Goal: Task Accomplishment & Management: Use online tool/utility

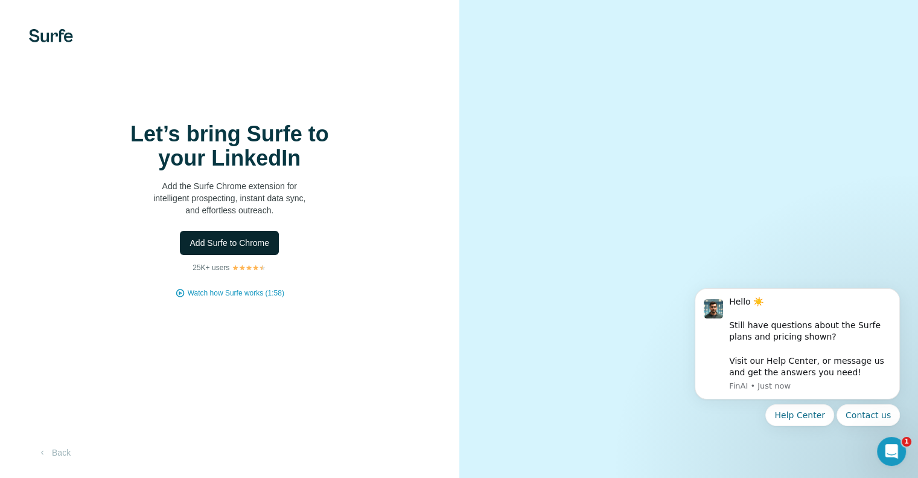
click at [202, 249] on span "Add Surfe to Chrome" at bounding box center [230, 243] width 80 height 12
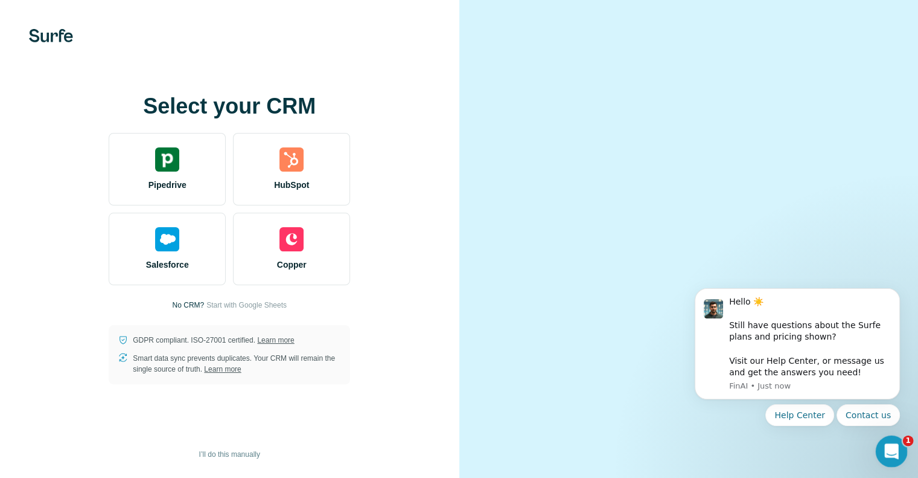
click at [902, 449] on div "Open Intercom Messenger" at bounding box center [890, 449] width 40 height 40
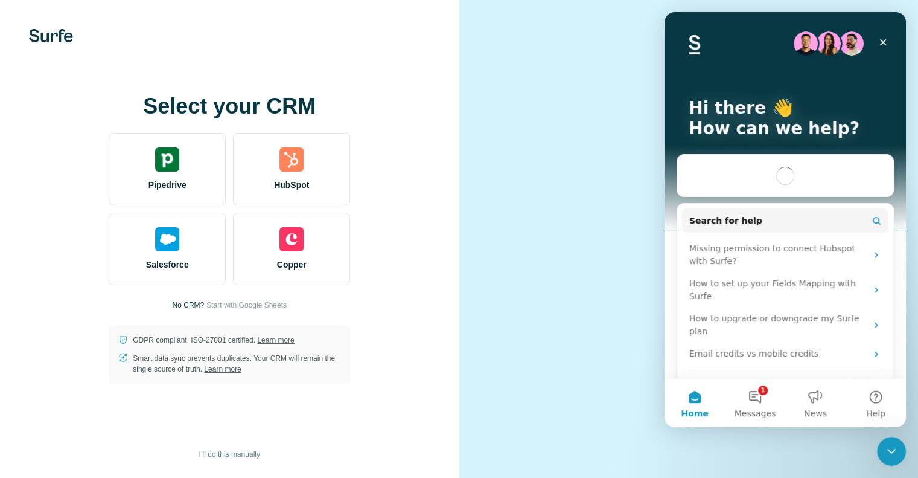
click at [223, 384] on div "GDPR compliant. ISO-27001 certified. Learn more Smart data sync prevents duplic…" at bounding box center [230, 354] width 242 height 59
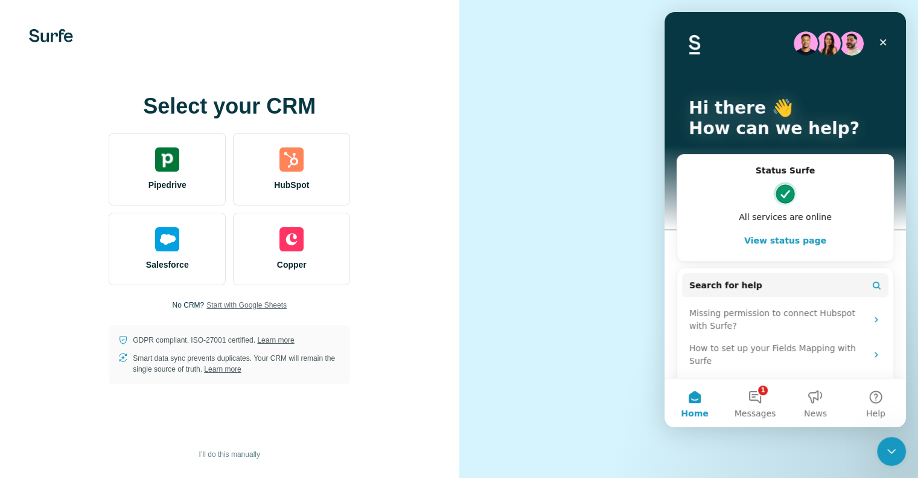
click at [246, 310] on span "Start with Google Sheets" at bounding box center [247, 305] width 80 height 11
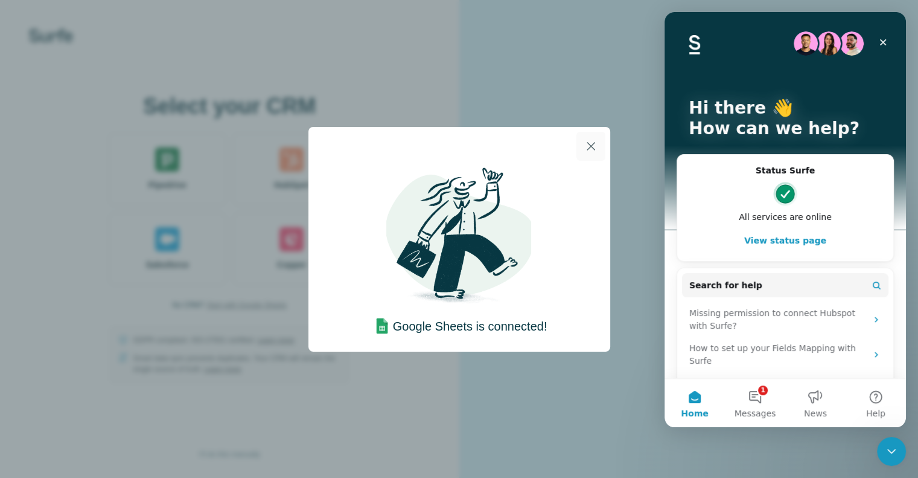
click at [595, 146] on icon "button" at bounding box center [591, 146] width 14 height 14
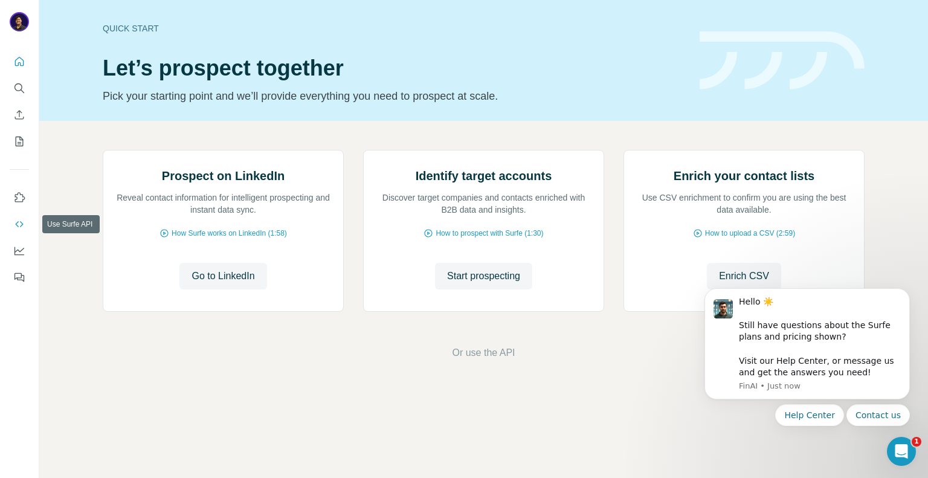
click at [18, 225] on icon "Use Surfe API" at bounding box center [19, 224] width 12 height 12
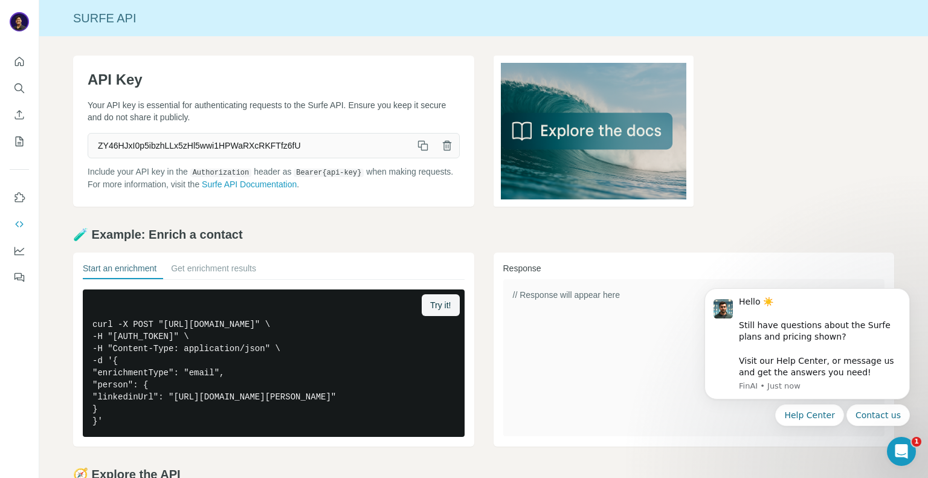
click at [418, 151] on icon "button" at bounding box center [423, 145] width 12 height 12
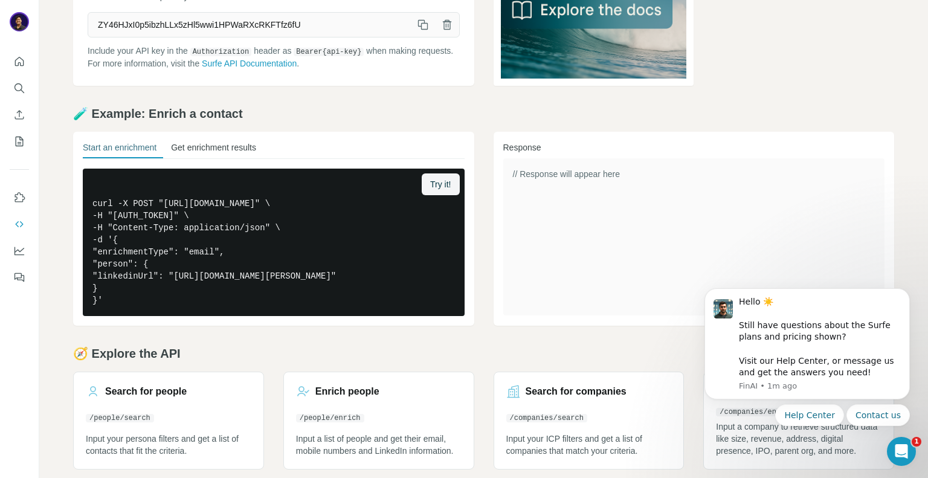
scroll to position [155, 0]
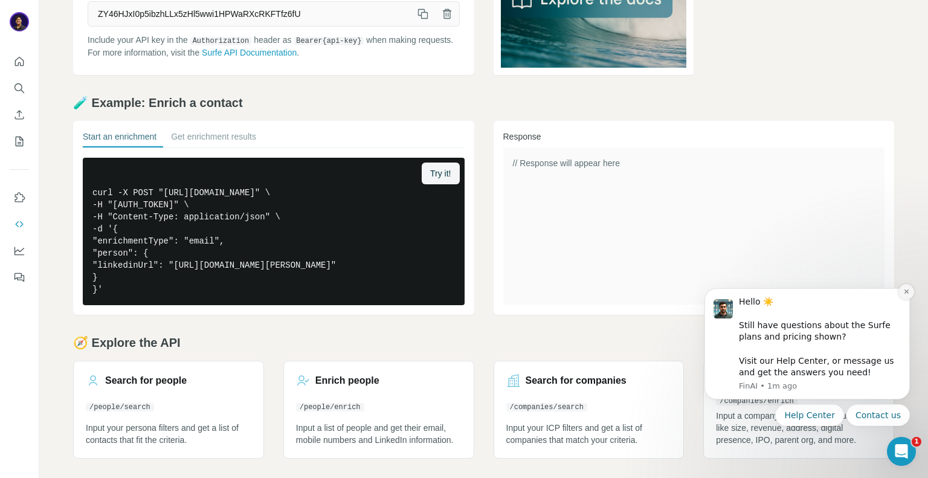
click at [911, 292] on button "Dismiss notification" at bounding box center [906, 292] width 16 height 16
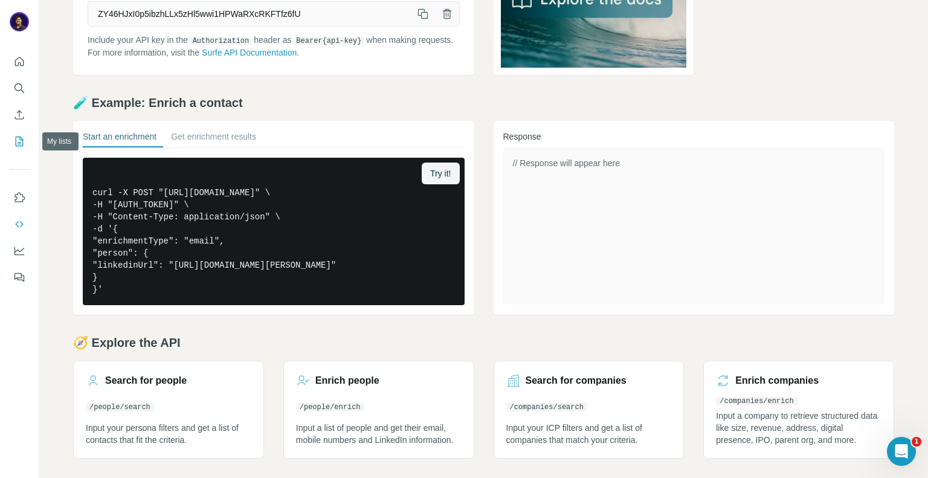
click at [18, 147] on icon "My lists" at bounding box center [19, 141] width 12 height 12
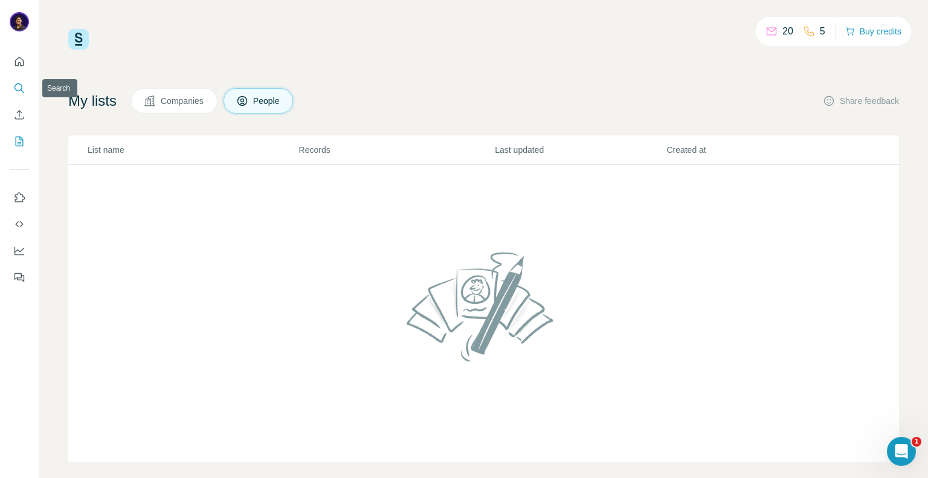
click at [21, 88] on icon "Search" at bounding box center [19, 88] width 12 height 12
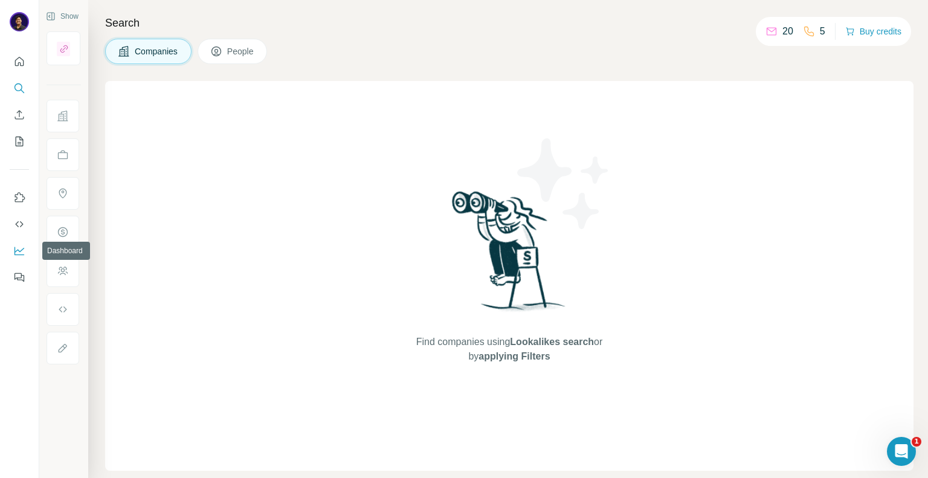
click at [21, 249] on icon "Dashboard" at bounding box center [19, 251] width 12 height 12
click at [10, 214] on button "Use Surfe API" at bounding box center [19, 224] width 19 height 22
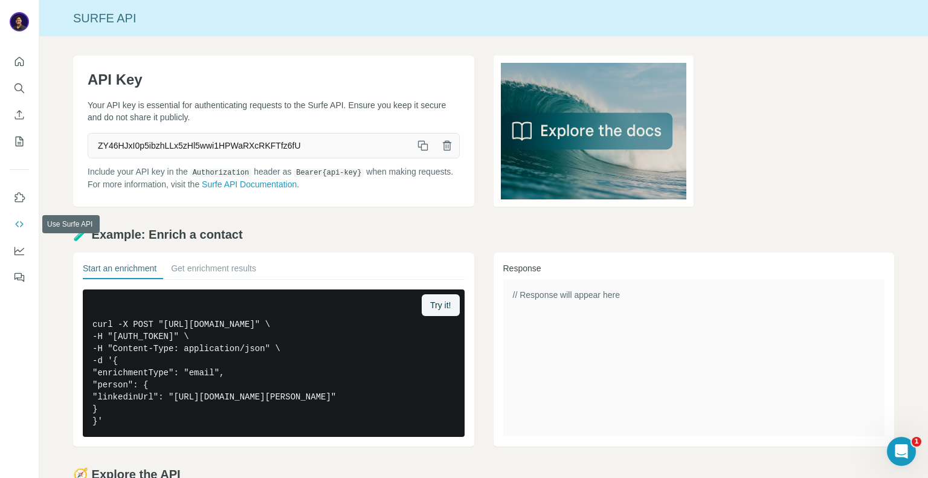
click at [19, 227] on icon "Use Surfe API" at bounding box center [19, 224] width 12 height 12
click at [420, 149] on icon "button" at bounding box center [423, 145] width 12 height 12
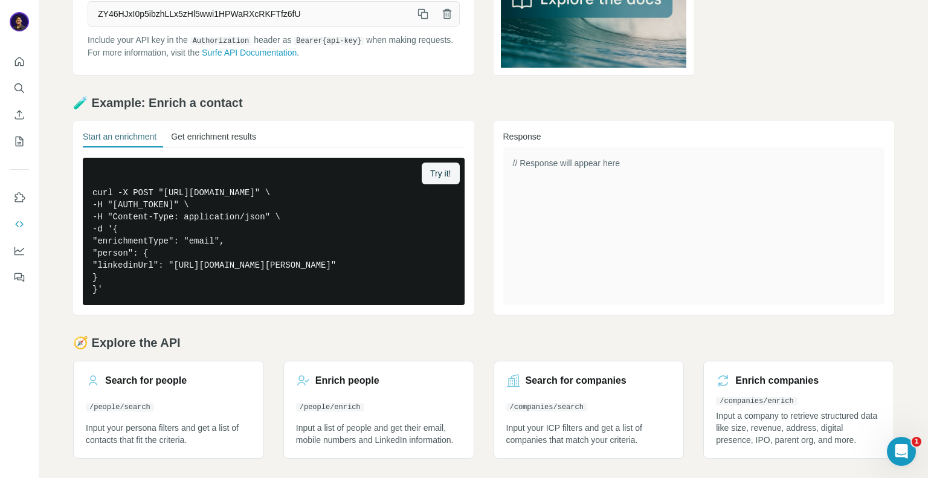
click at [220, 130] on button "Get enrichment results" at bounding box center [213, 138] width 85 height 17
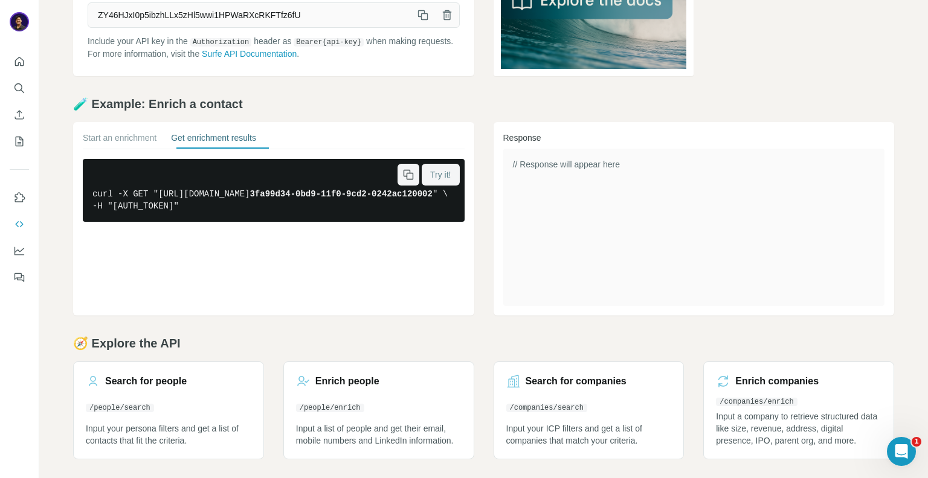
click at [441, 181] on button "Try it!" at bounding box center [439, 175] width 37 height 22
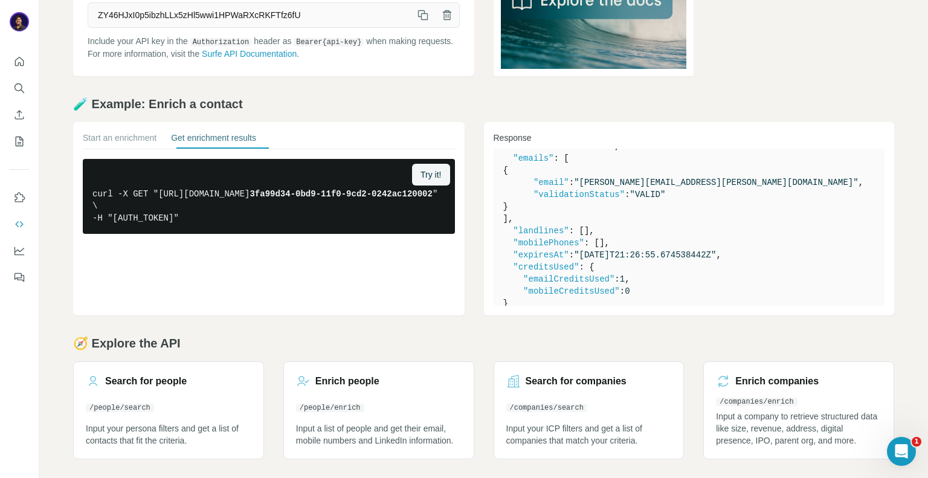
scroll to position [200, 0]
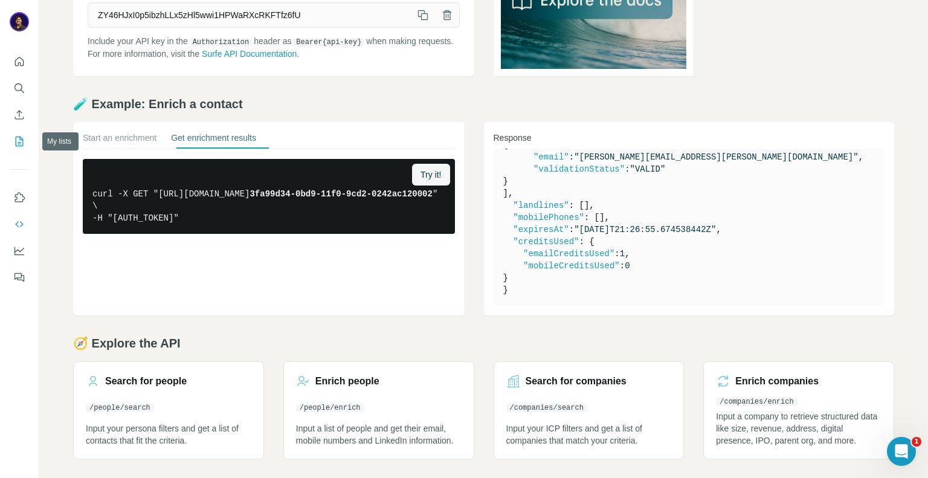
click at [21, 144] on icon "My lists" at bounding box center [19, 141] width 12 height 12
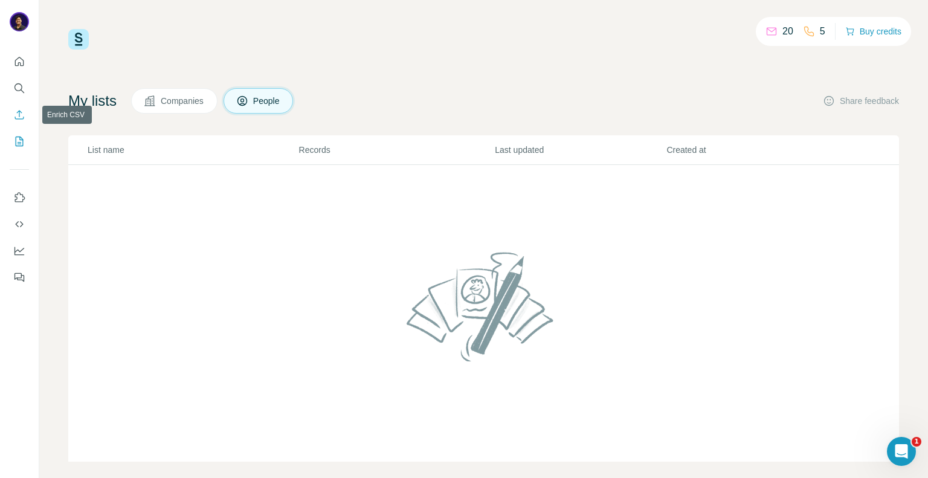
click at [20, 117] on icon "Enrich CSV" at bounding box center [19, 115] width 12 height 12
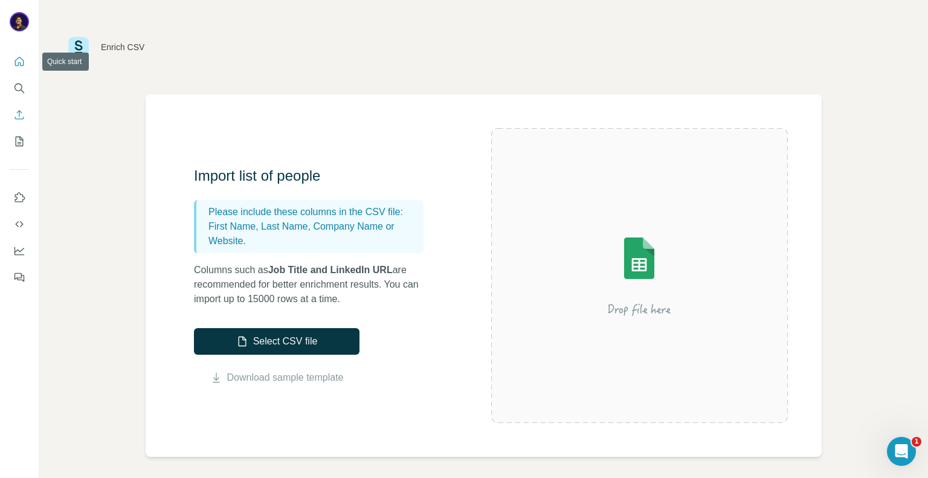
click at [21, 61] on icon "Quick start" at bounding box center [19, 62] width 12 height 12
